Goal: Find specific page/section: Find specific page/section

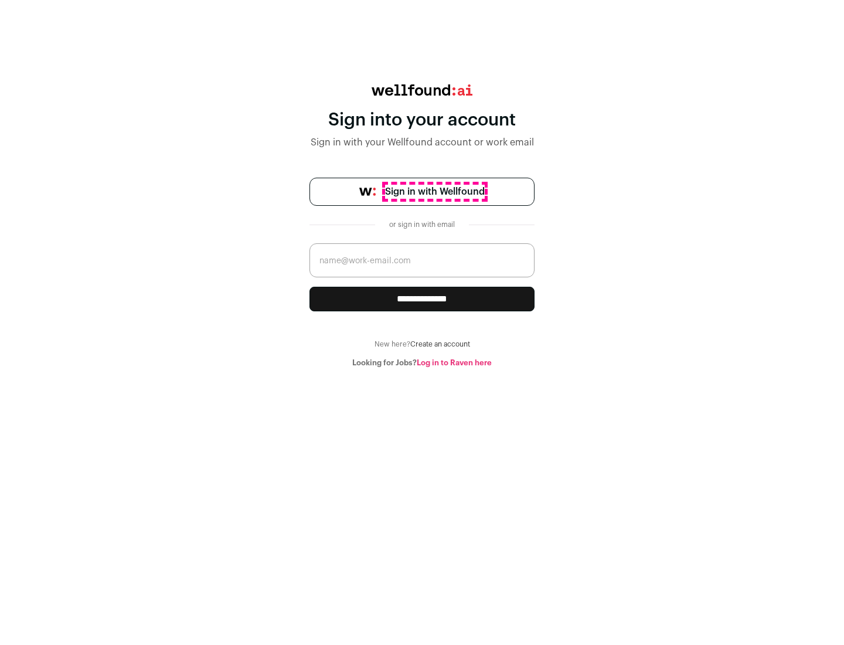
click at [434, 192] on span "Sign in with Wellfound" at bounding box center [435, 192] width 100 height 14
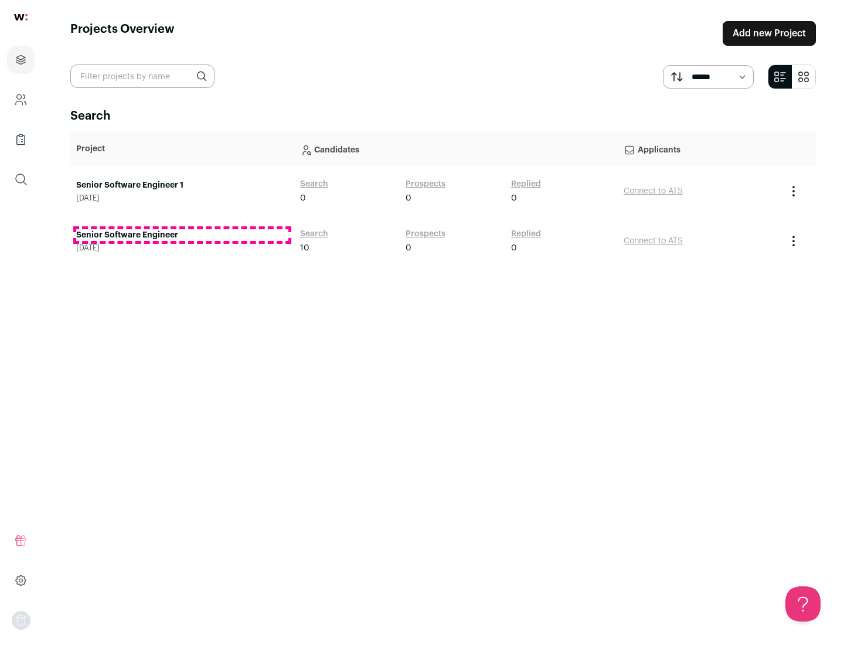
click at [182, 235] on link "Senior Software Engineer" at bounding box center [182, 235] width 212 height 12
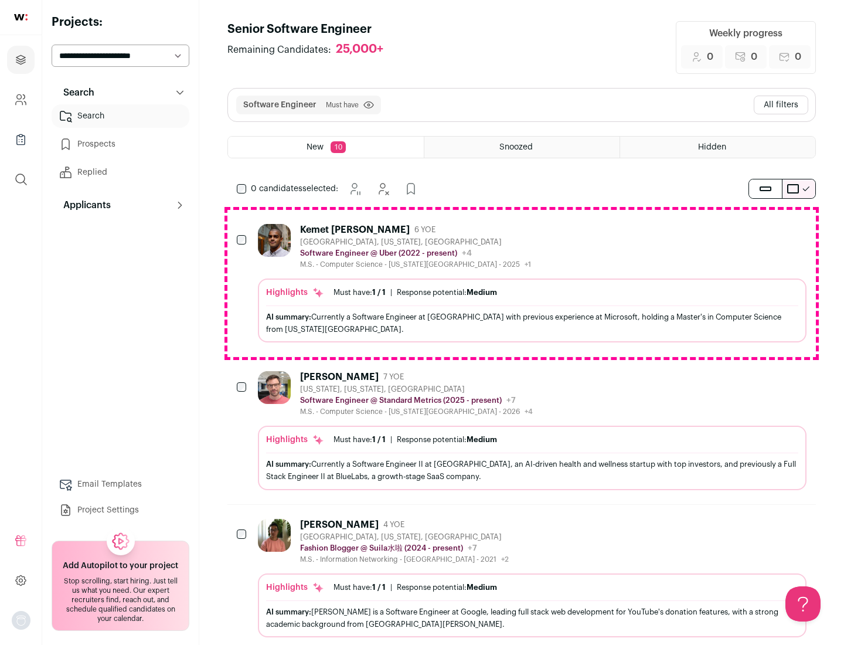
click at [522, 283] on div "Highlights Must have: 1 / 1 How many must haves have been fulfilled? | Response…" at bounding box center [532, 310] width 548 height 64
